Goal: Task Accomplishment & Management: Manage account settings

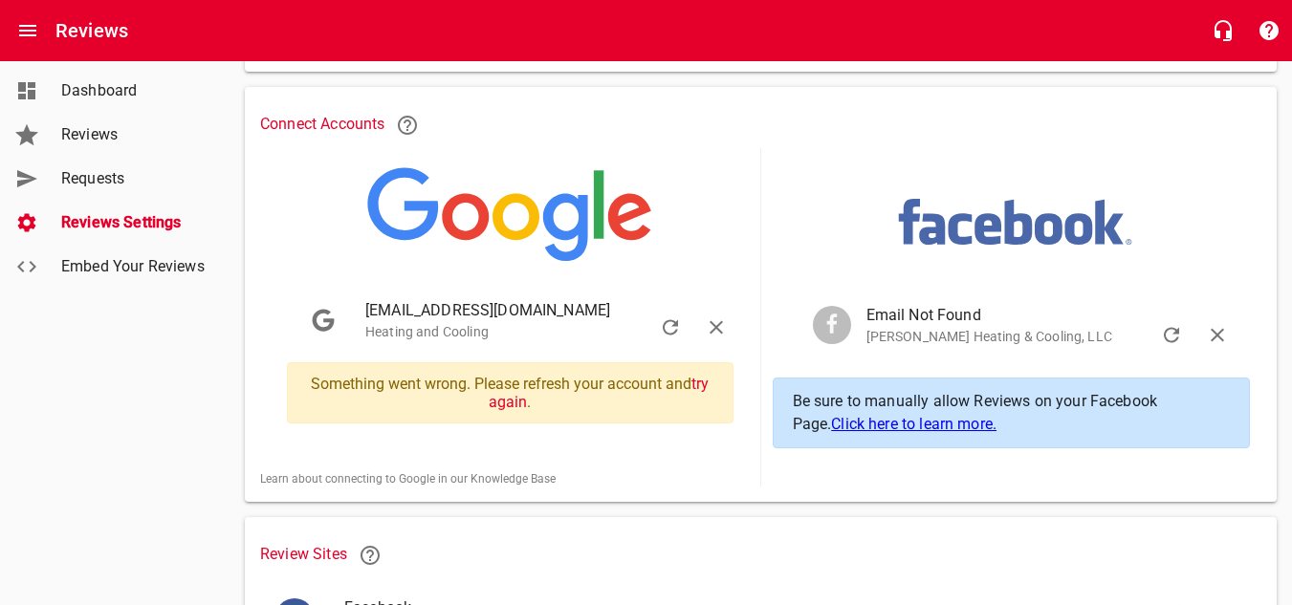
scroll to position [344, 0]
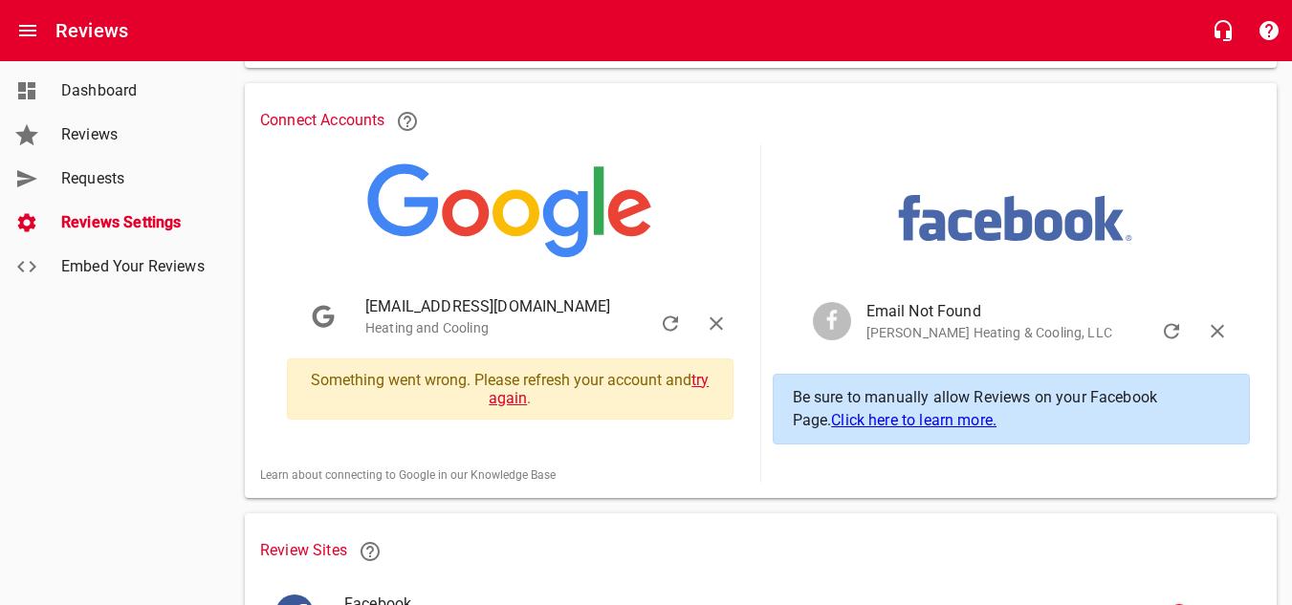
click at [701, 382] on link "try again" at bounding box center [599, 389] width 220 height 36
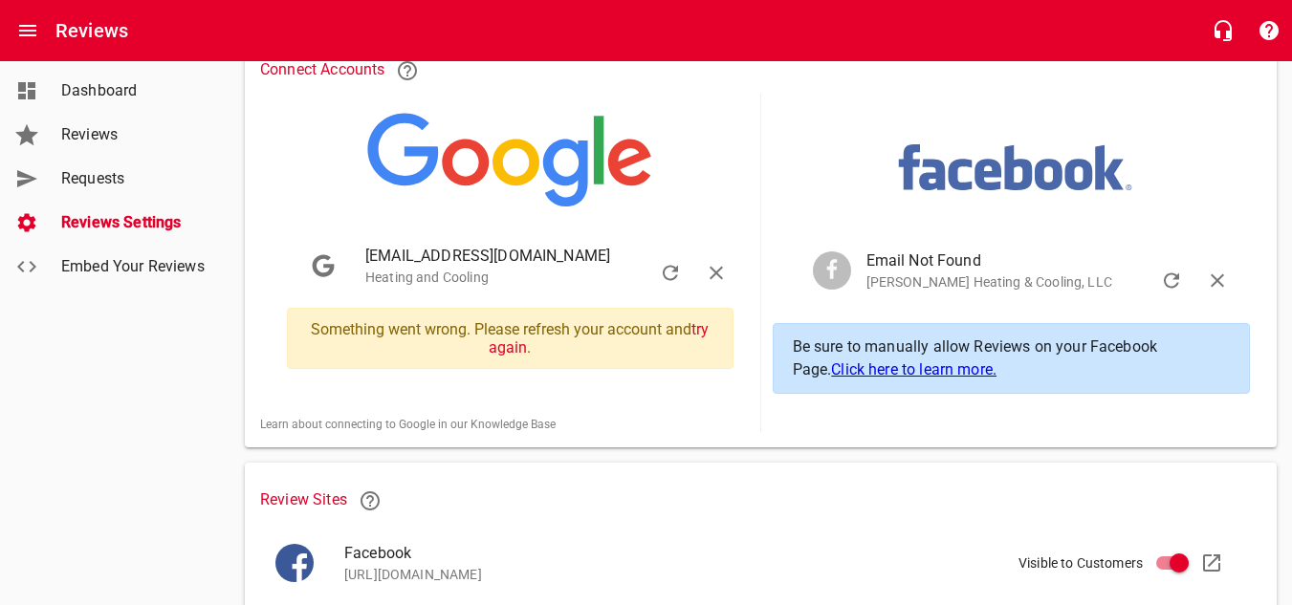
scroll to position [396, 0]
click at [503, 347] on link "try again" at bounding box center [599, 337] width 220 height 36
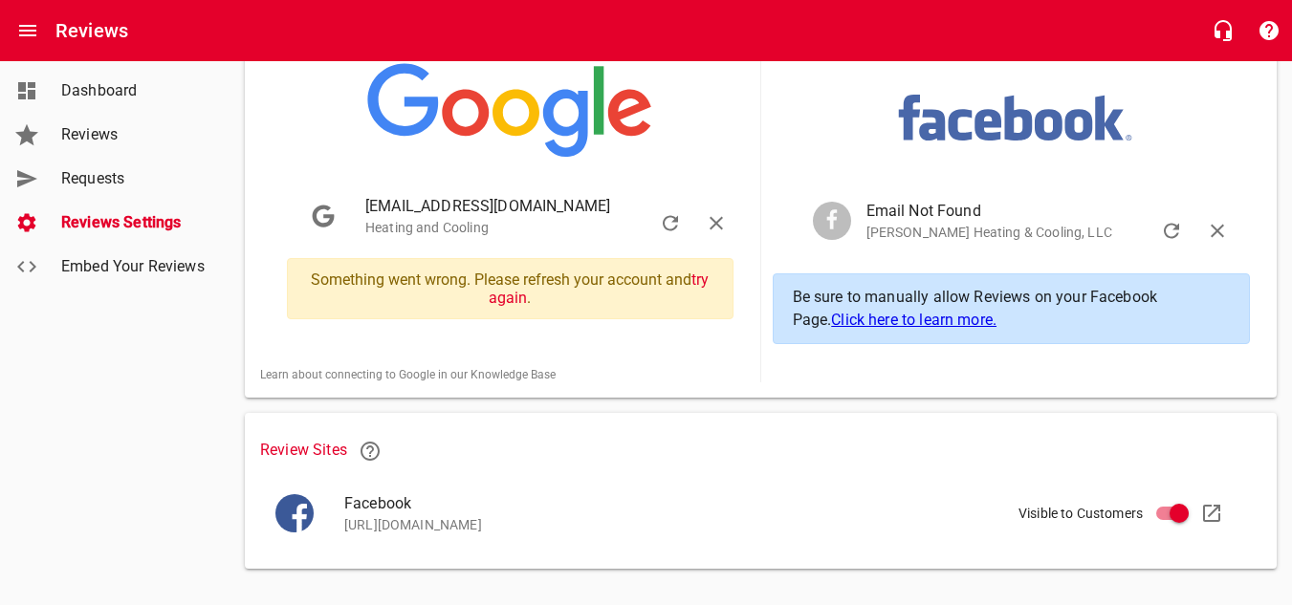
scroll to position [449, 0]
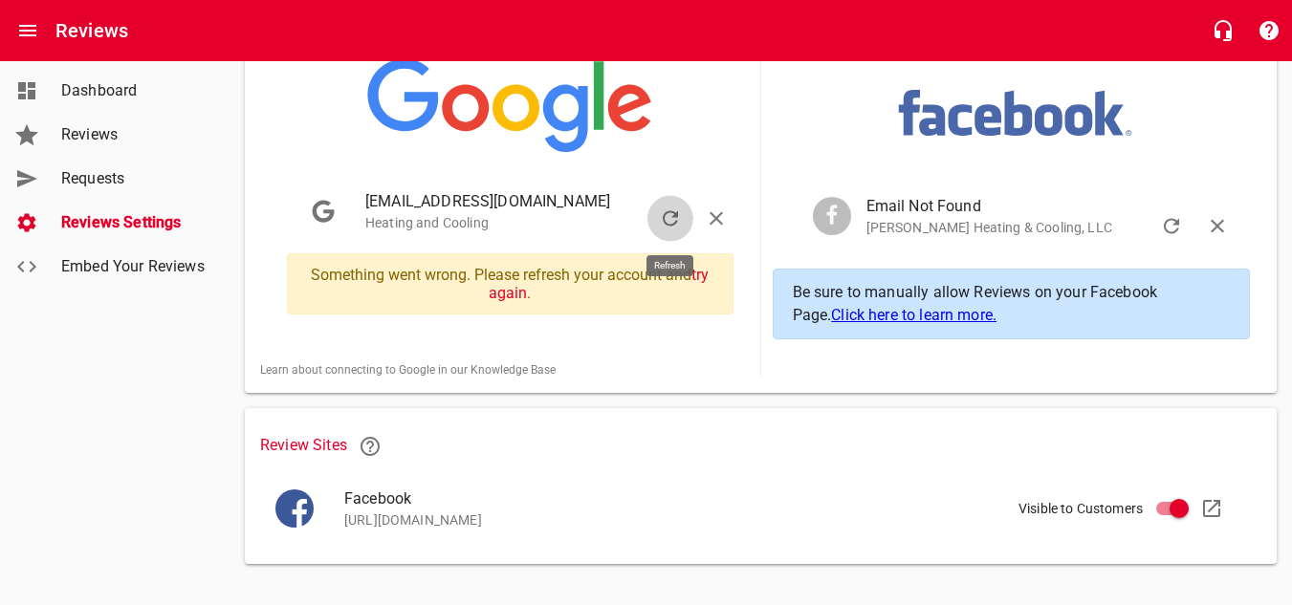
click at [673, 221] on icon "button" at bounding box center [670, 218] width 23 height 23
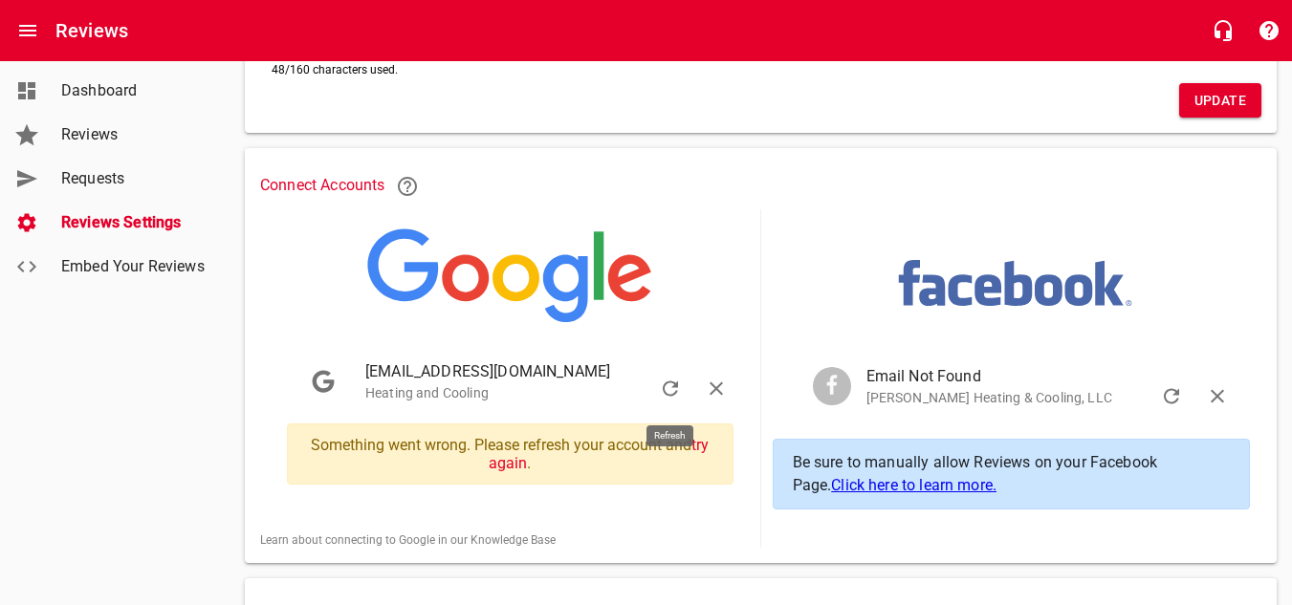
scroll to position [273, 0]
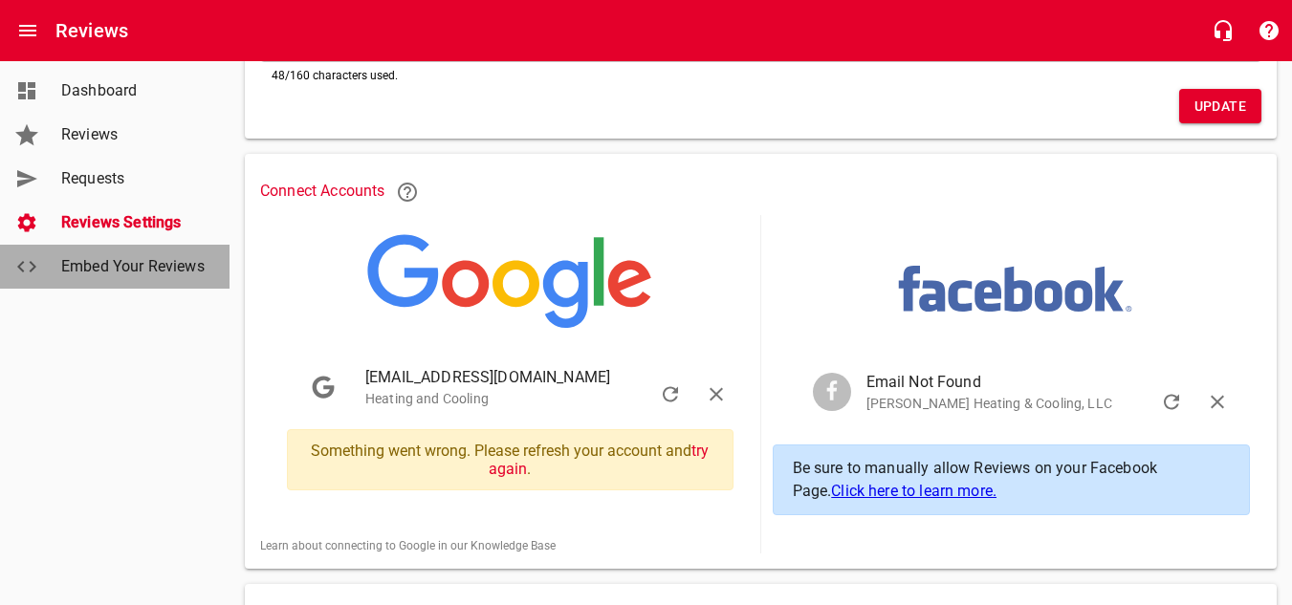
click at [125, 271] on span "Embed Your Reviews" at bounding box center [133, 266] width 145 height 23
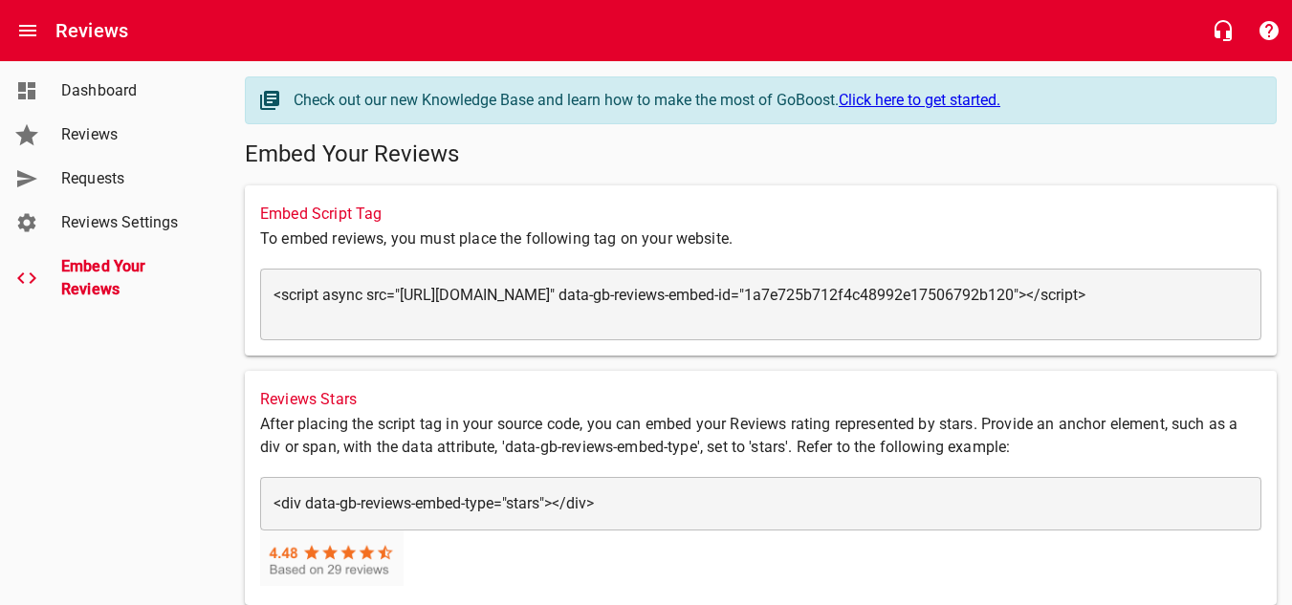
click at [140, 219] on span "Reviews Settings" at bounding box center [133, 222] width 145 height 23
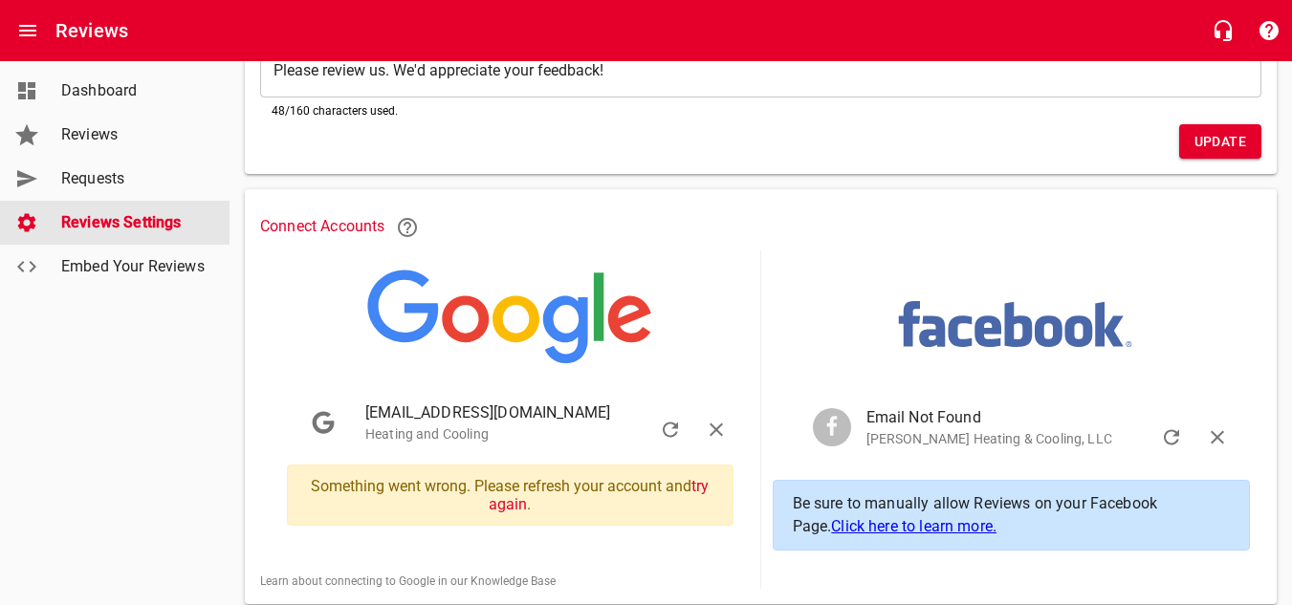
scroll to position [237, 0]
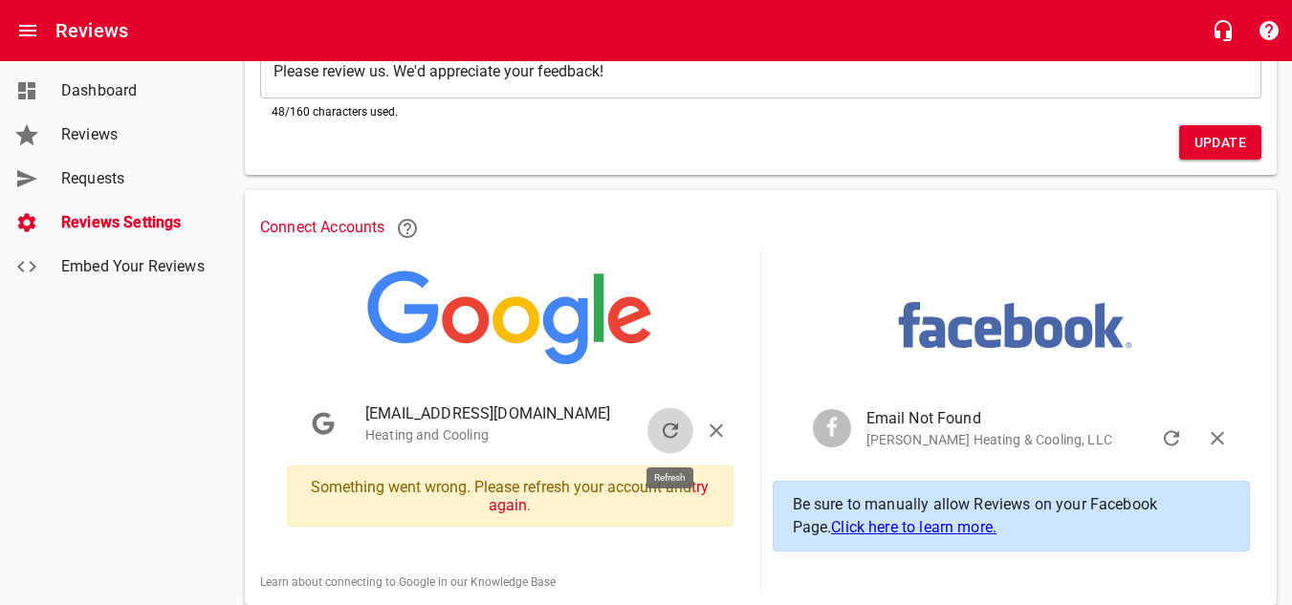
click at [675, 426] on icon "button" at bounding box center [670, 431] width 15 height 15
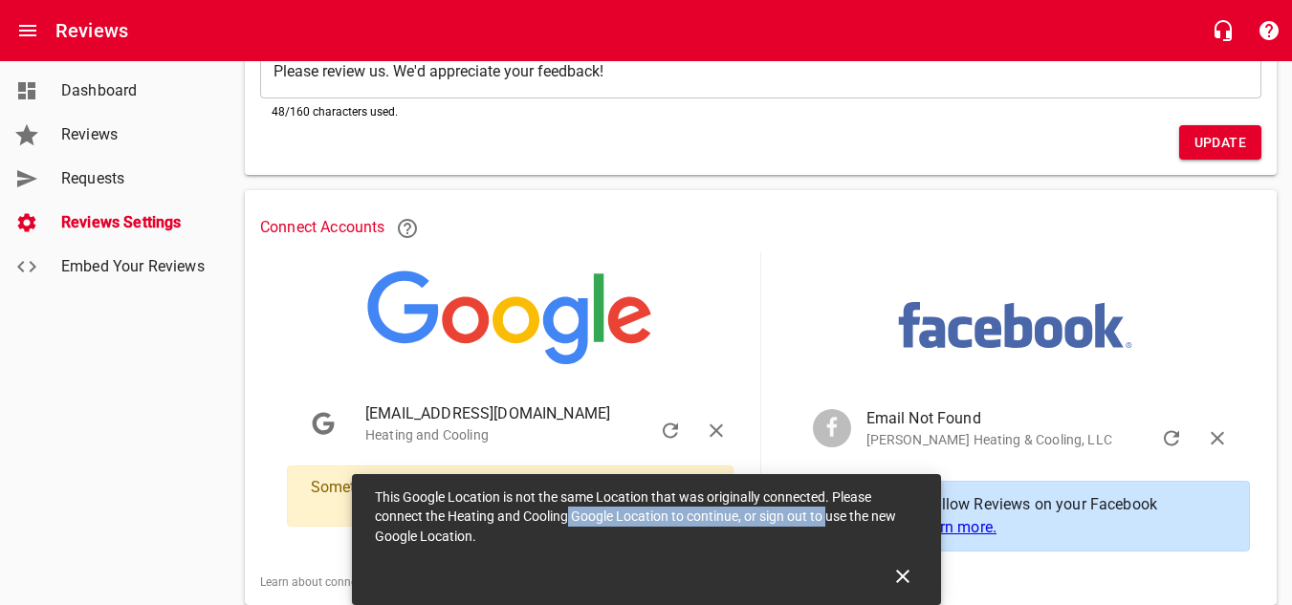
drag, startPoint x: 570, startPoint y: 519, endPoint x: 827, endPoint y: 509, distance: 257.4
click at [827, 509] on span "This Google Location is not the same Location that was originally connected. Pl…" at bounding box center [635, 517] width 521 height 55
click at [787, 211] on h6 "Connect Accounts" at bounding box center [760, 229] width 1001 height 46
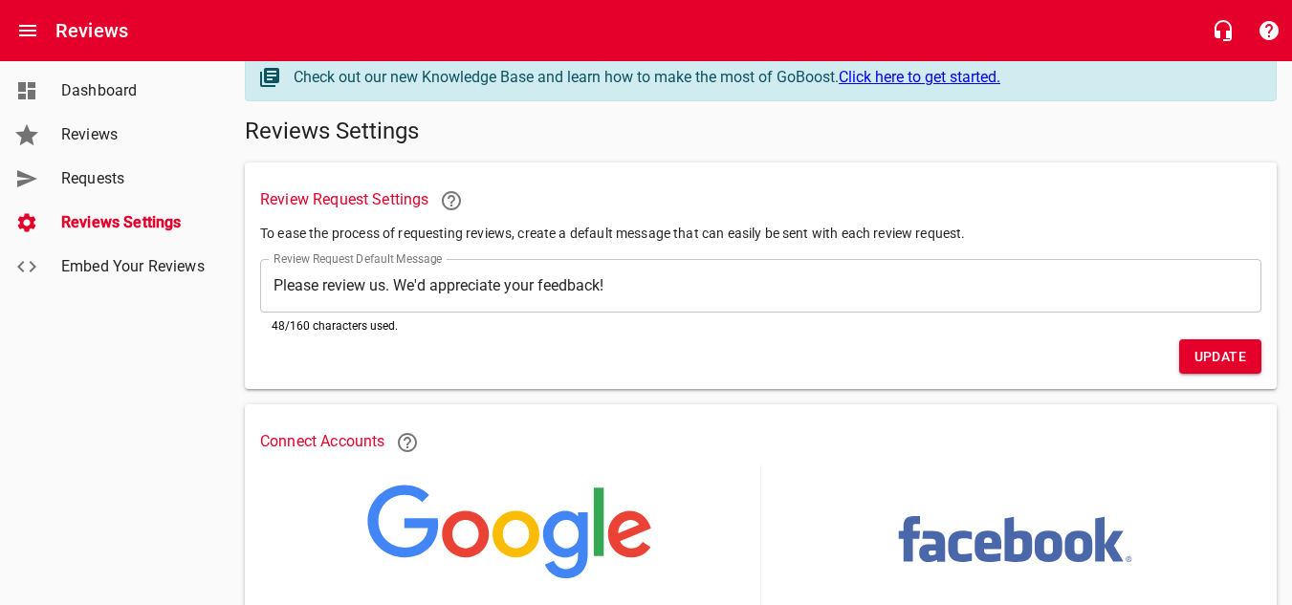
scroll to position [0, 0]
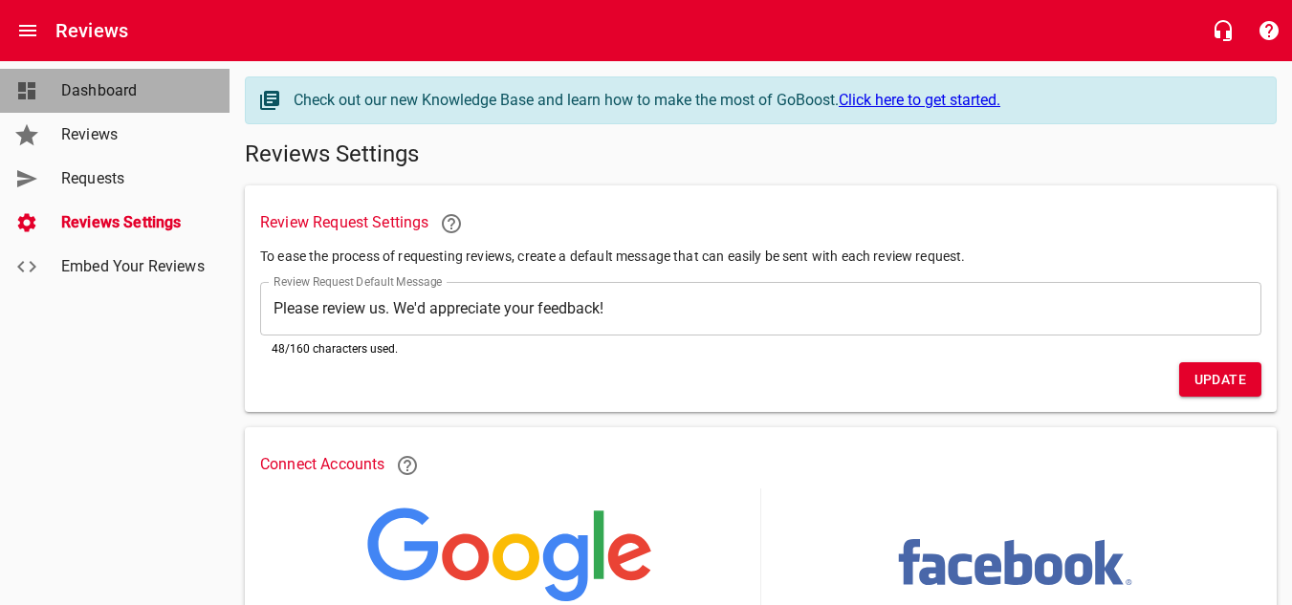
click at [101, 73] on link "Dashboard" at bounding box center [114, 91] width 229 height 44
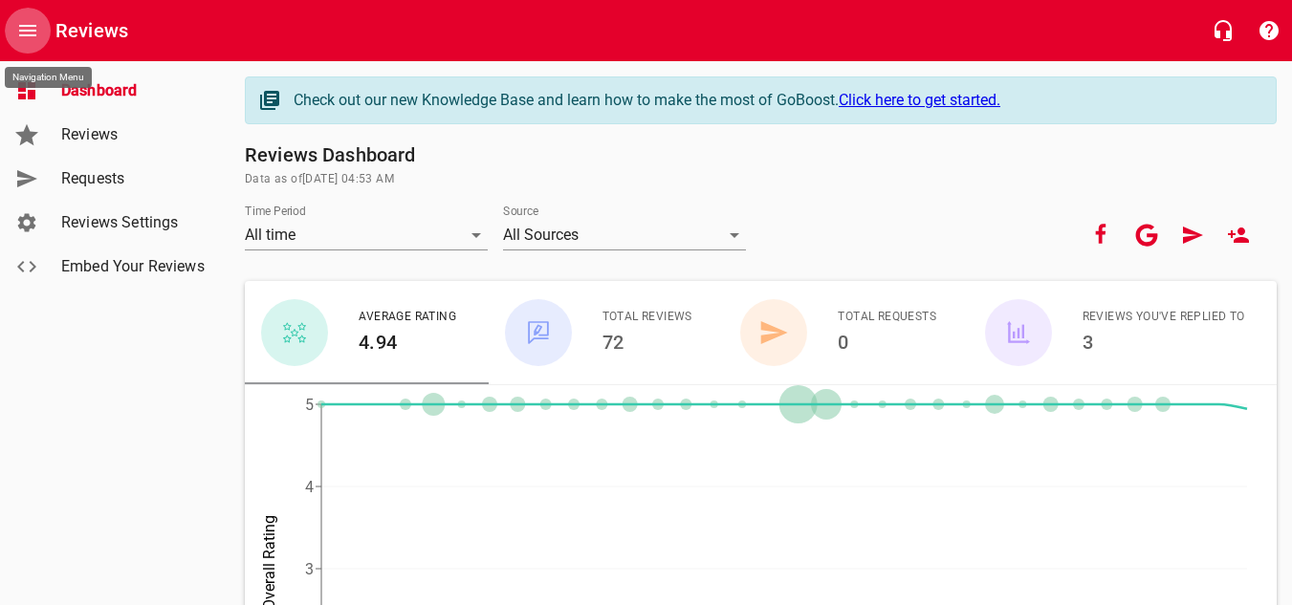
click at [41, 16] on button "Open drawer" at bounding box center [28, 31] width 46 height 46
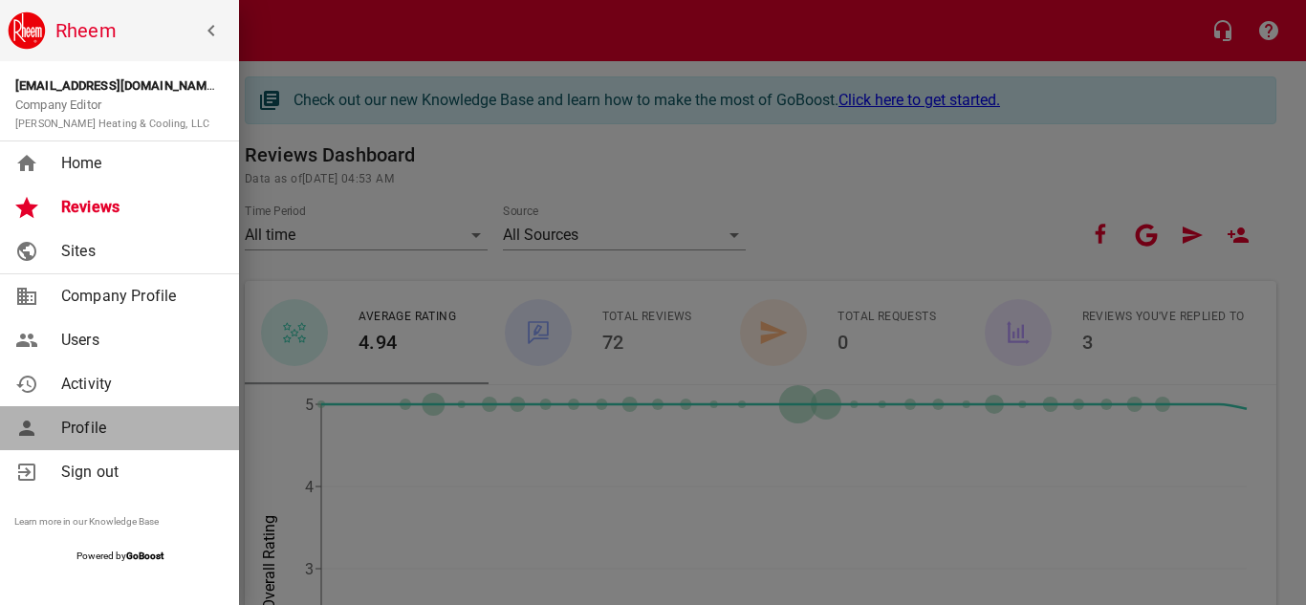
click at [89, 430] on span "Profile" at bounding box center [138, 428] width 155 height 23
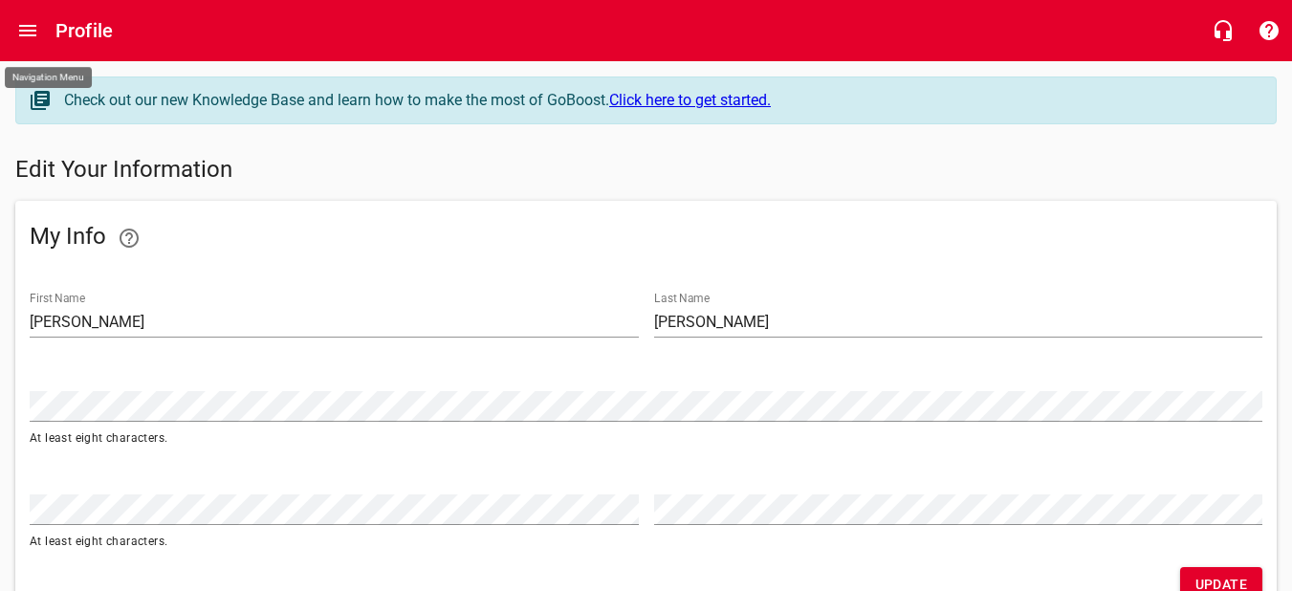
click at [28, 28] on icon "Open drawer" at bounding box center [27, 30] width 23 height 23
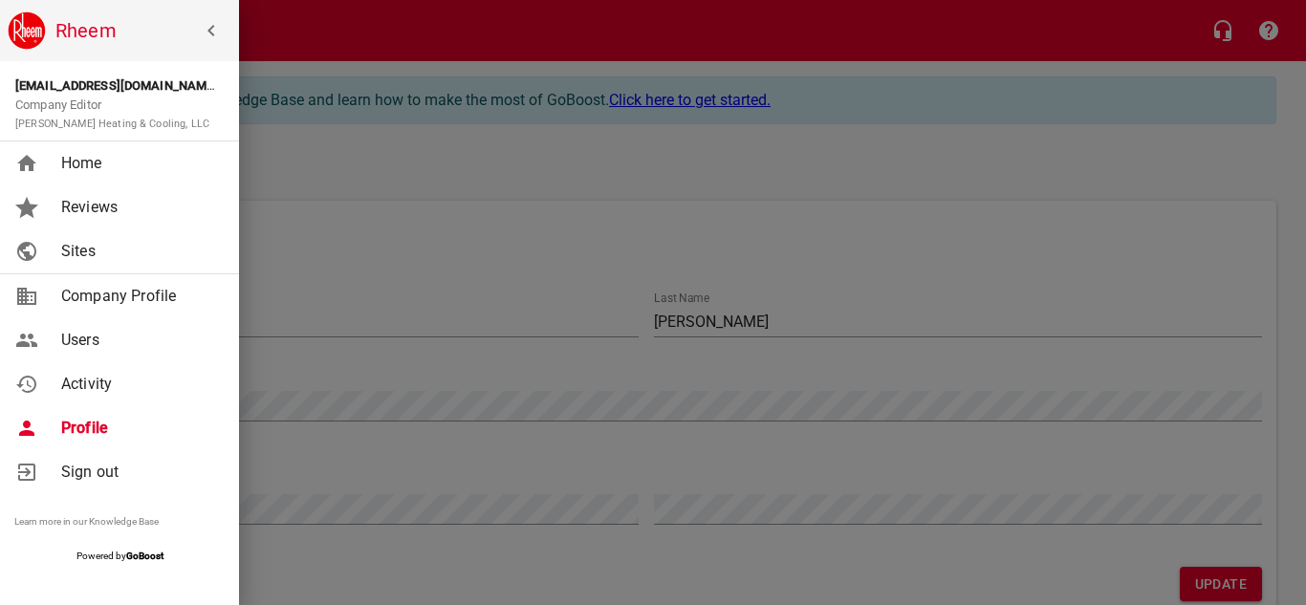
click at [121, 291] on span "Company Profile" at bounding box center [138, 296] width 155 height 23
select select "[US_STATE]"
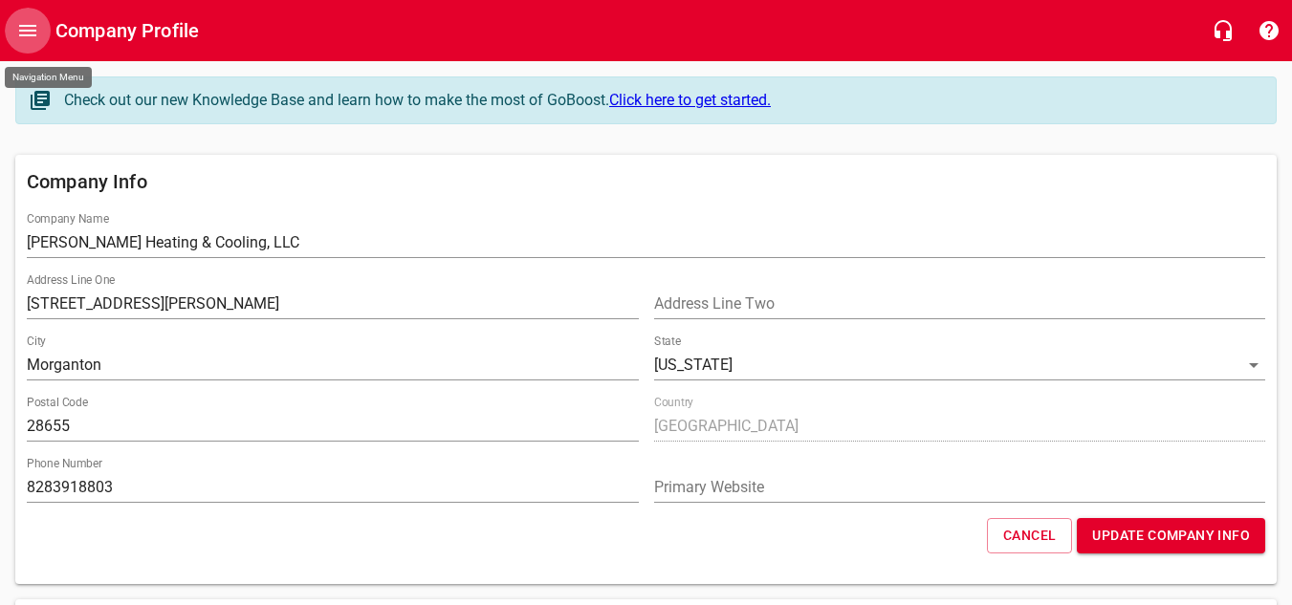
click at [49, 25] on button "Open drawer" at bounding box center [28, 31] width 46 height 46
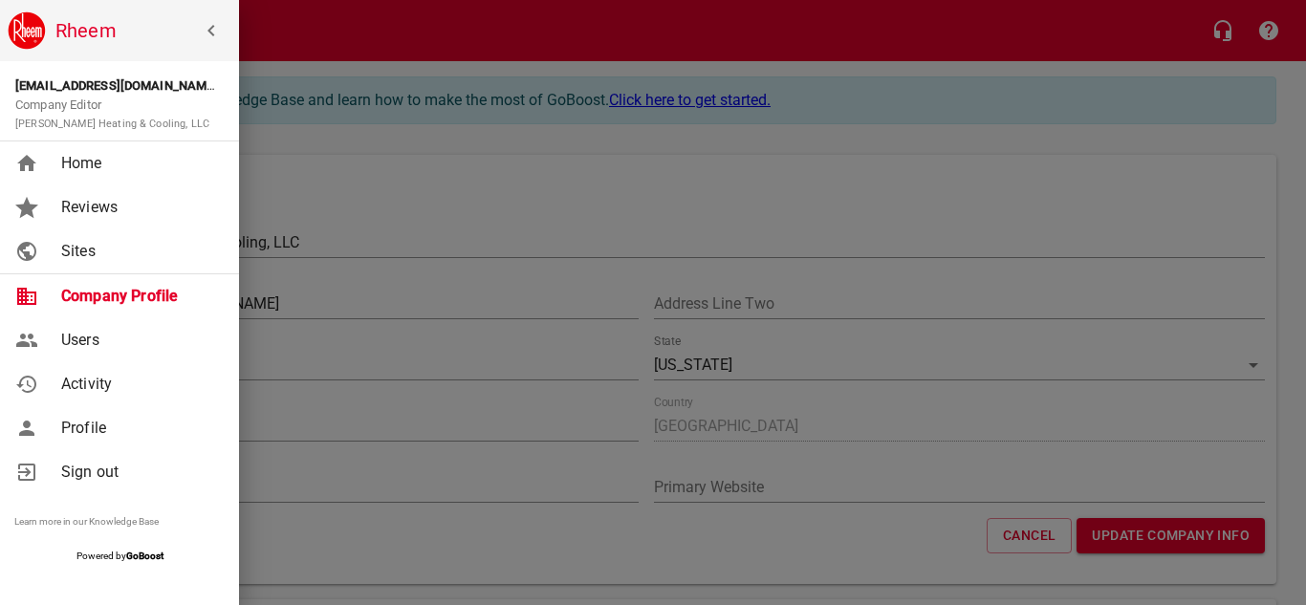
click at [79, 469] on span "Sign out" at bounding box center [138, 472] width 155 height 23
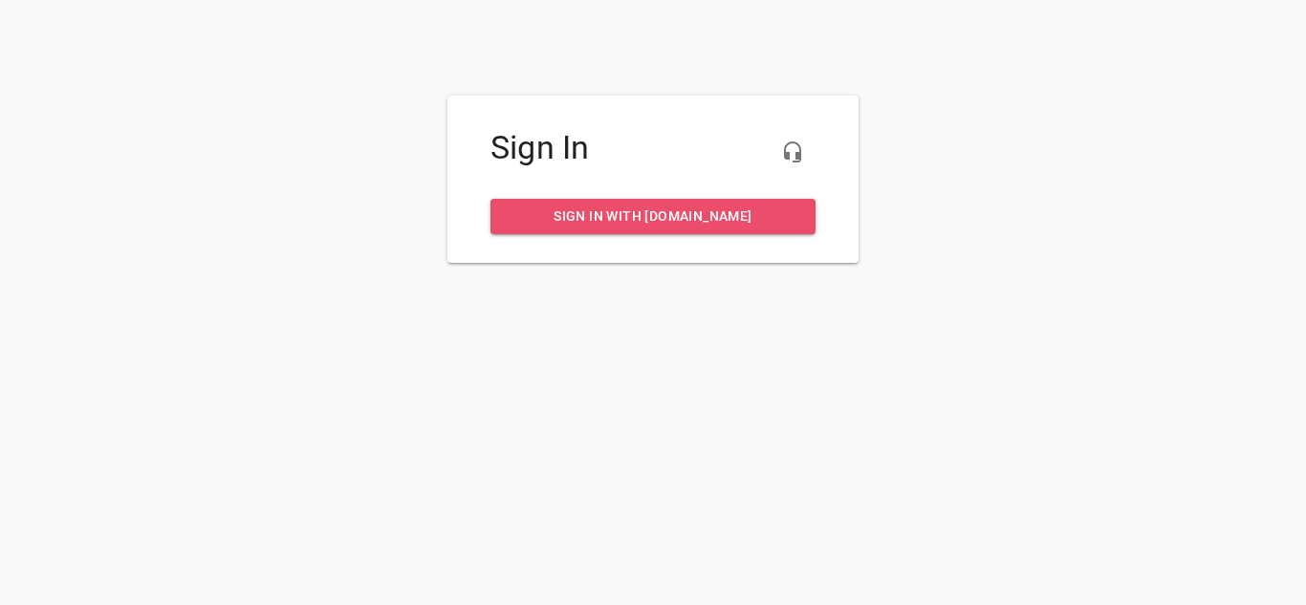
click at [594, 219] on span "Sign in with [DOMAIN_NAME]" at bounding box center [653, 217] width 295 height 24
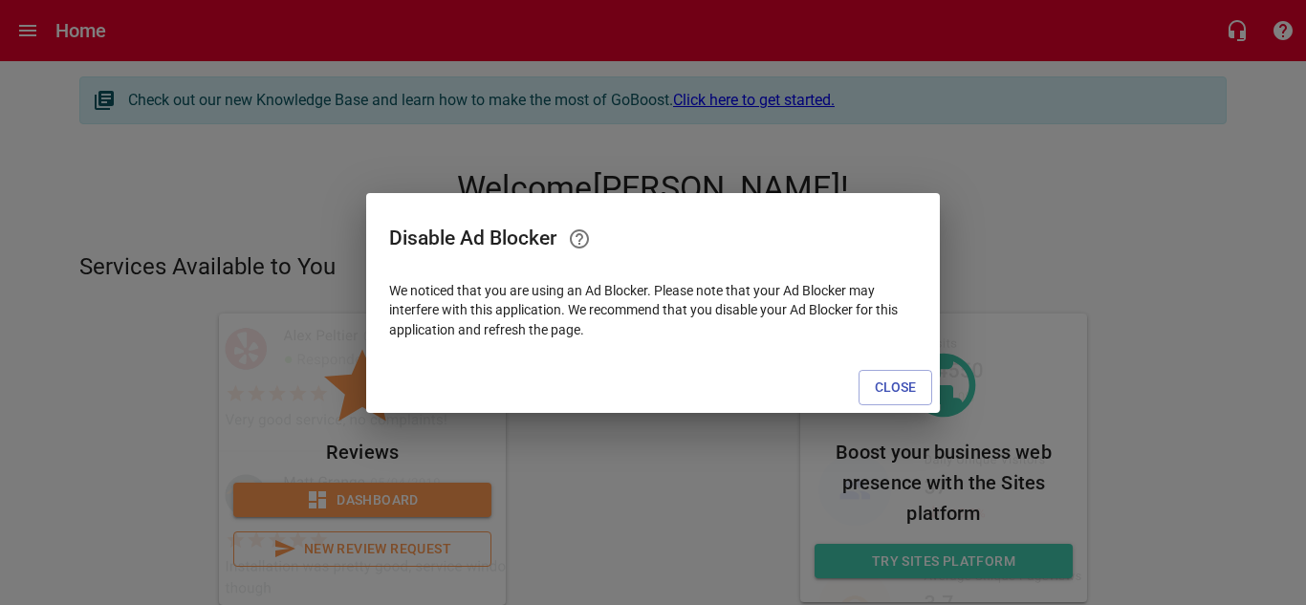
click at [907, 367] on div "Disable Ad Blocker We noticed that you are using an Ad Blocker. Please note tha…" at bounding box center [653, 303] width 574 height 220
click at [885, 388] on span "Close" at bounding box center [895, 388] width 41 height 24
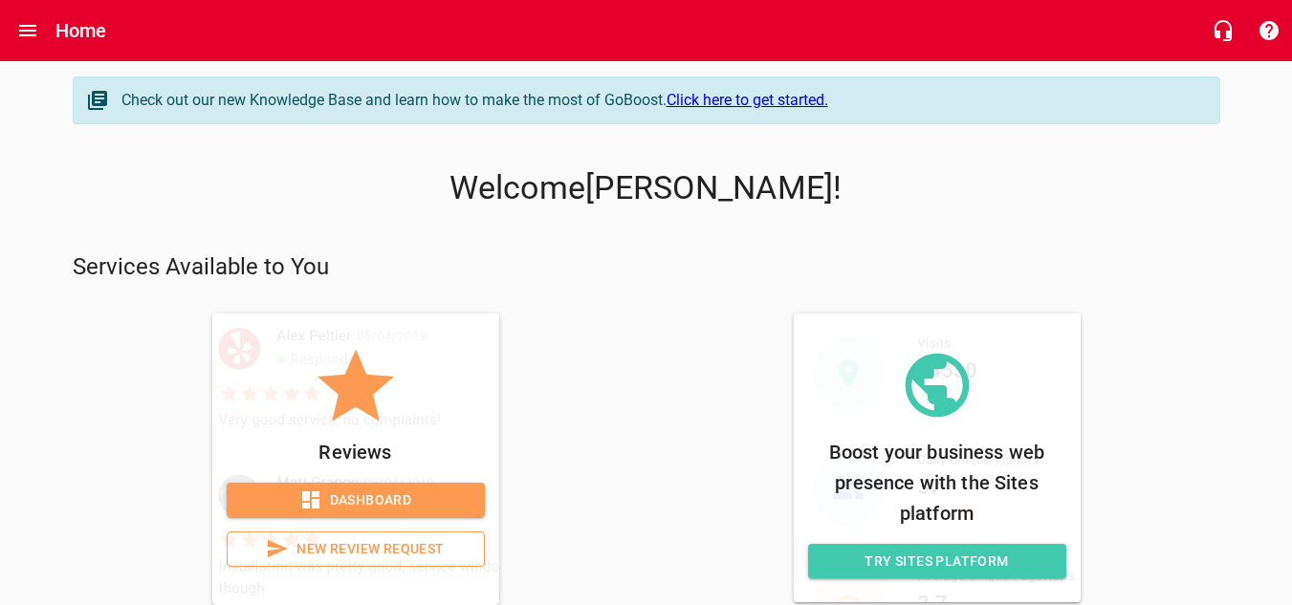
scroll to position [35, 0]
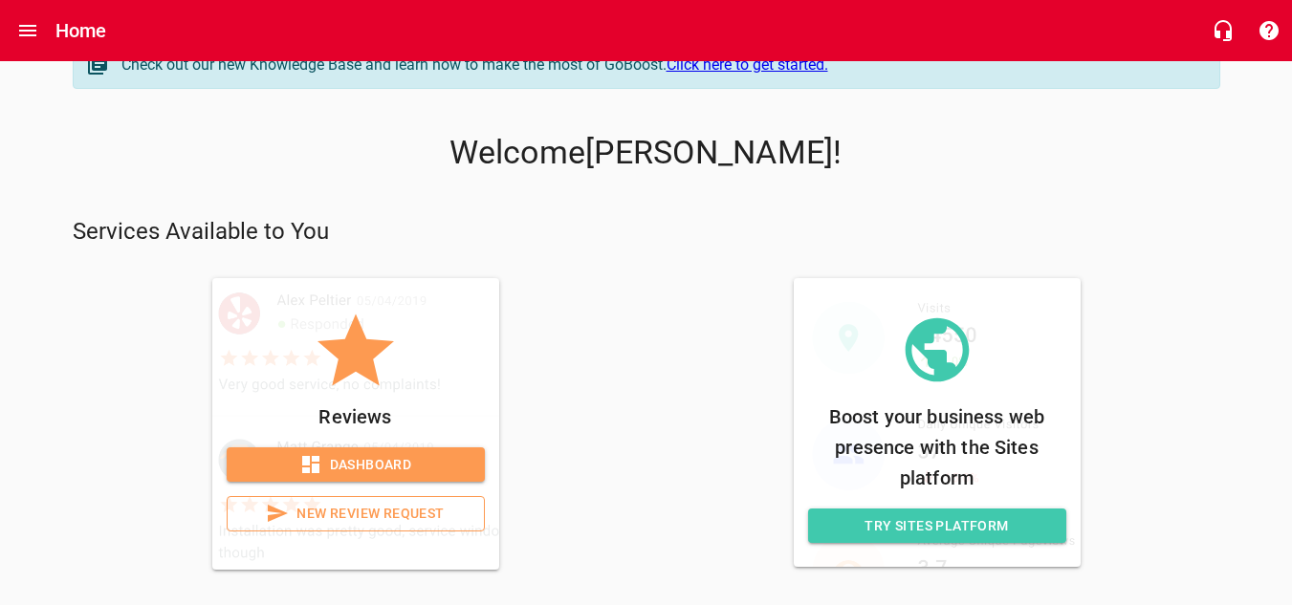
click at [401, 454] on span "Dashboard" at bounding box center [356, 465] width 228 height 24
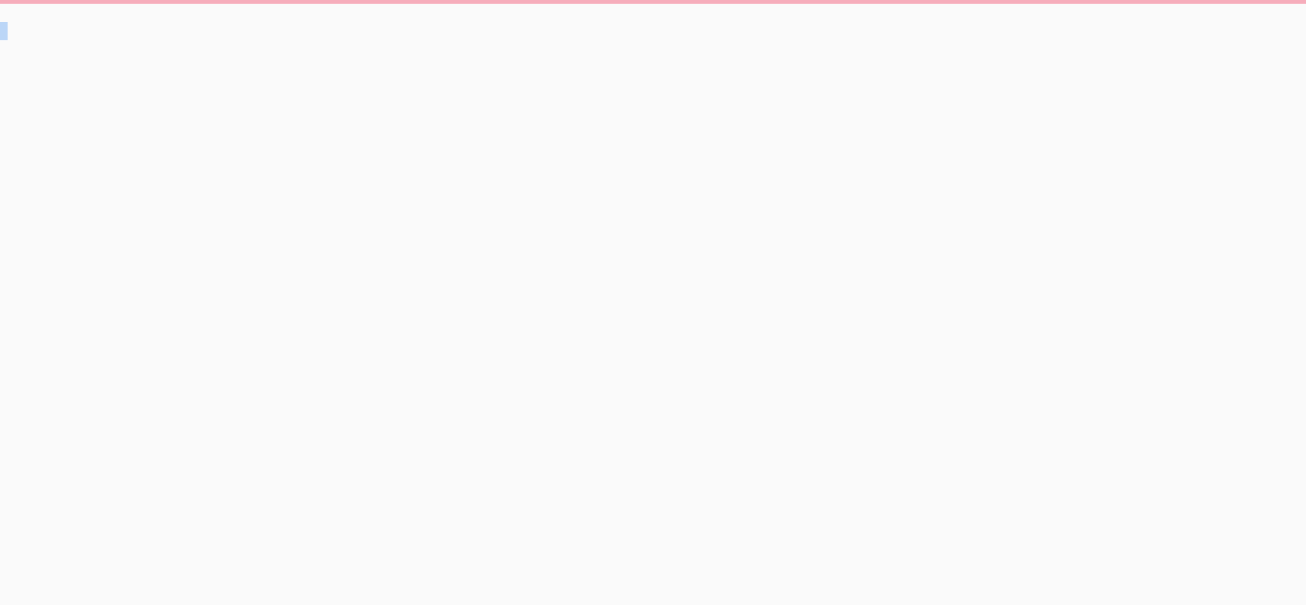
click at [401, 40] on html at bounding box center [653, 20] width 1306 height 40
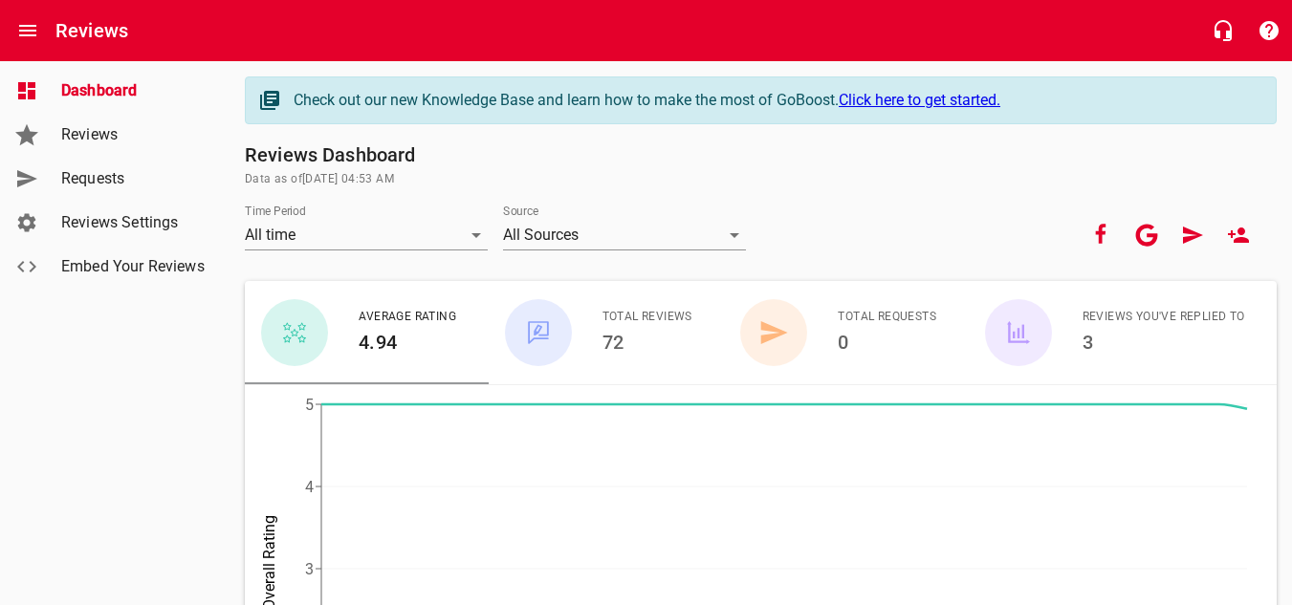
click at [140, 229] on span "Reviews Settings" at bounding box center [133, 222] width 145 height 23
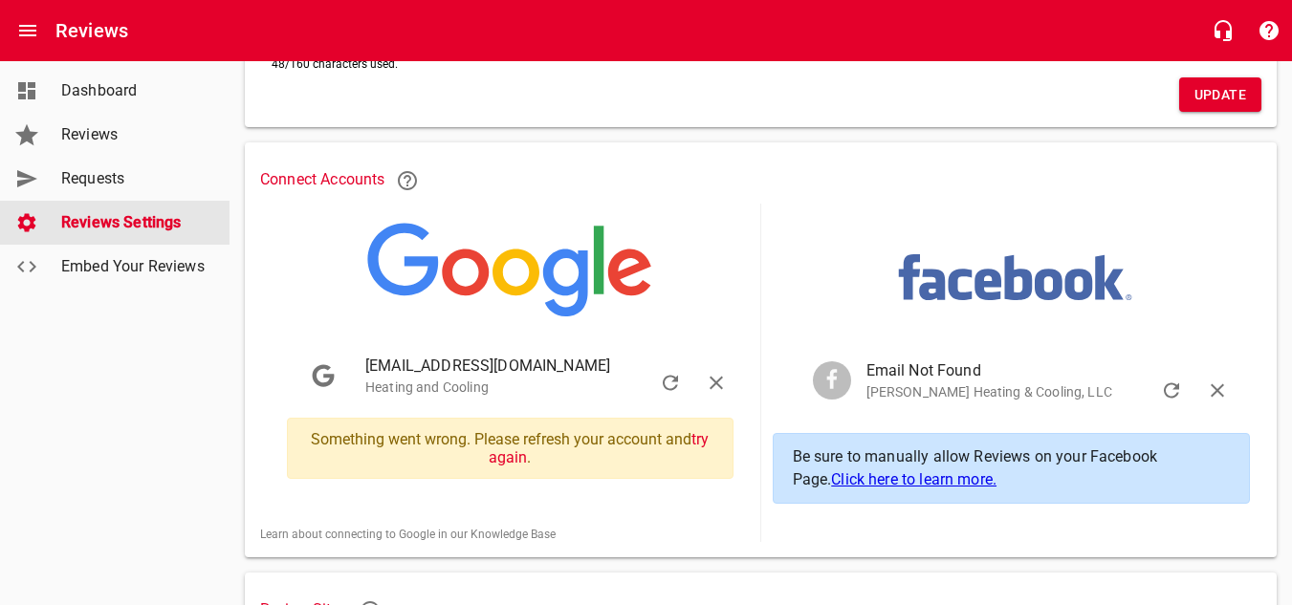
scroll to position [301, 0]
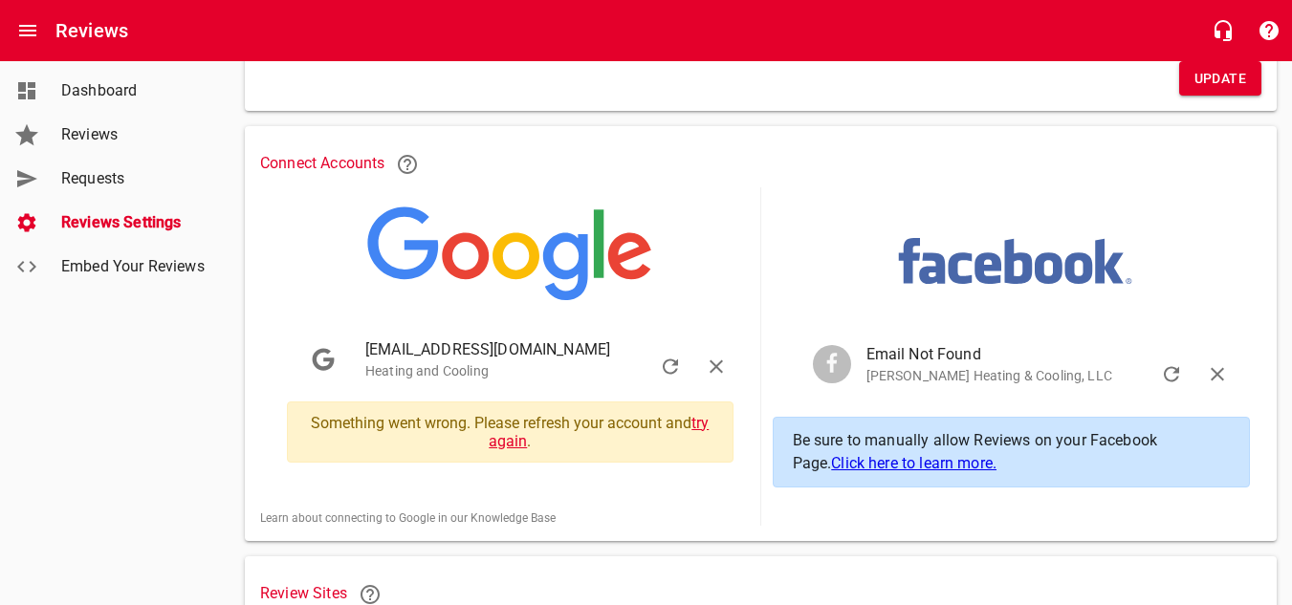
click at [698, 422] on link "try again" at bounding box center [599, 432] width 220 height 36
